Goal: Information Seeking & Learning: Learn about a topic

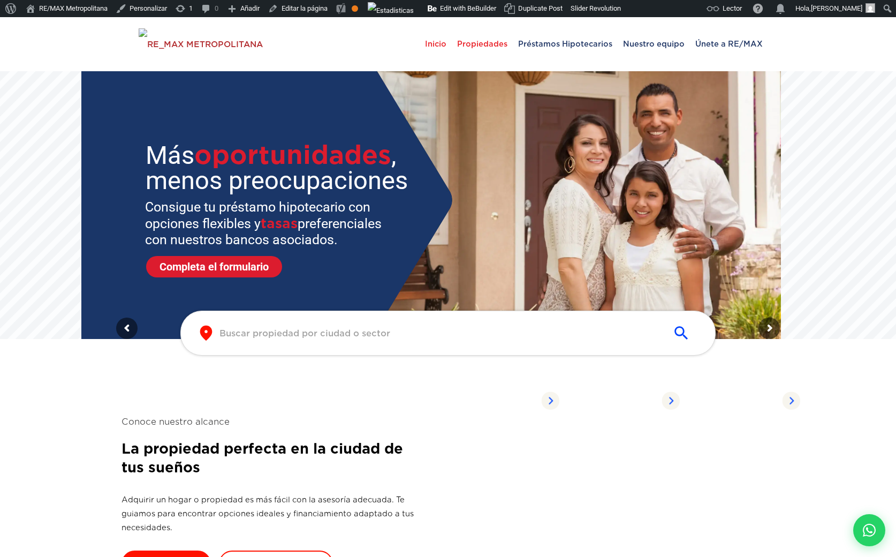
click at [485, 43] on span "Propiedades" at bounding box center [482, 44] width 61 height 32
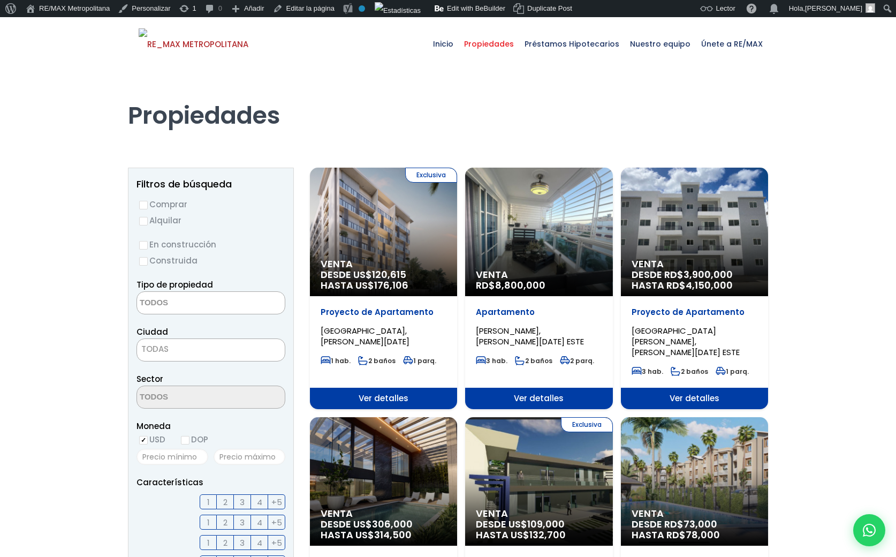
click at [509, 233] on div "Venta RD$ 8,800,000" at bounding box center [538, 232] width 147 height 129
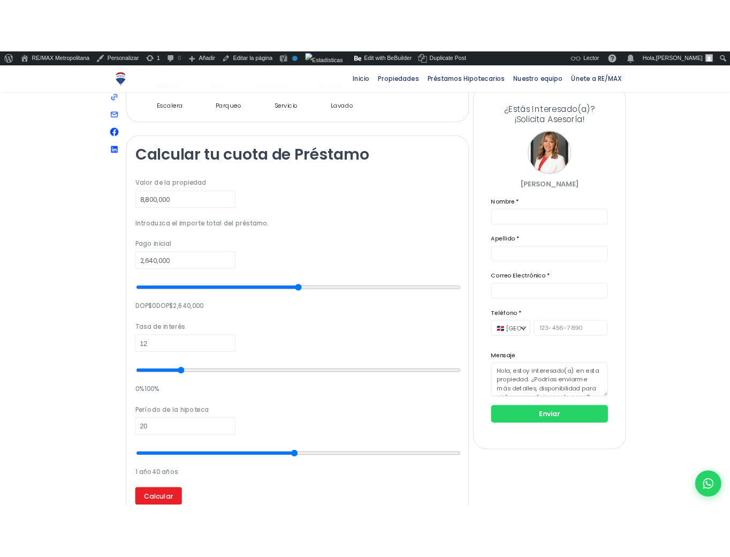
scroll to position [669, 0]
